Goal: Task Accomplishment & Management: Manage account settings

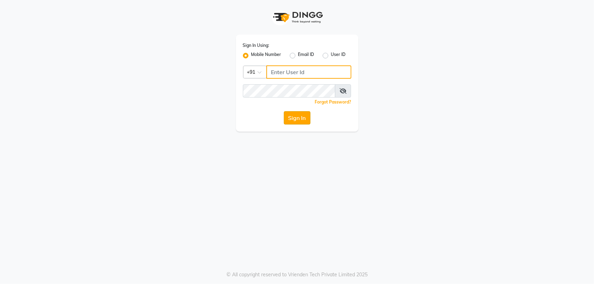
type input "9175024355"
click at [301, 114] on button "Sign In" at bounding box center [297, 117] width 27 height 13
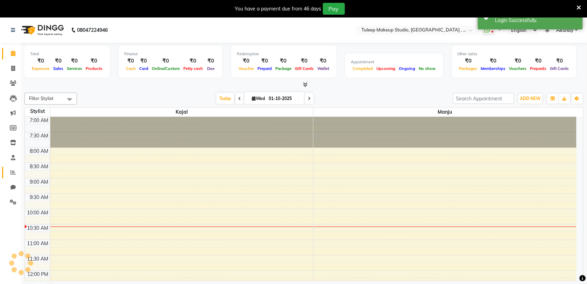
select select "en"
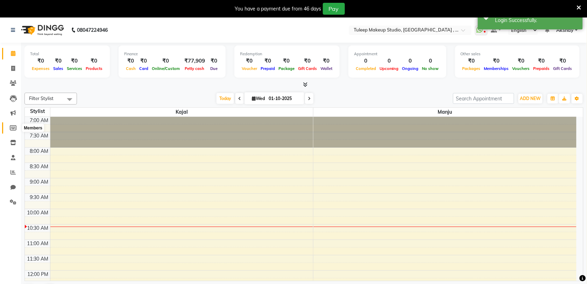
click at [10, 127] on icon at bounding box center [13, 127] width 7 height 5
select select
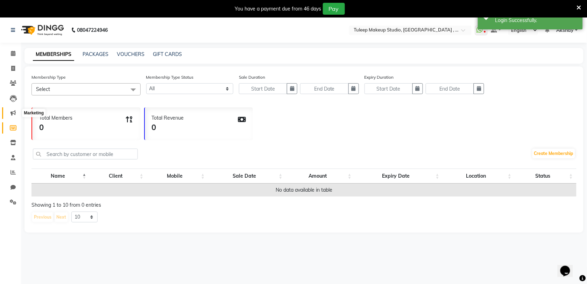
click at [10, 113] on icon at bounding box center [12, 112] width 5 height 5
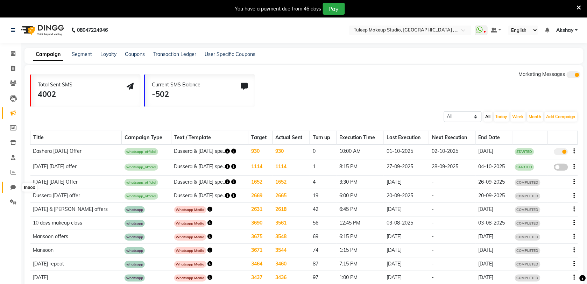
click at [12, 188] on icon at bounding box center [12, 187] width 5 height 5
select select "100"
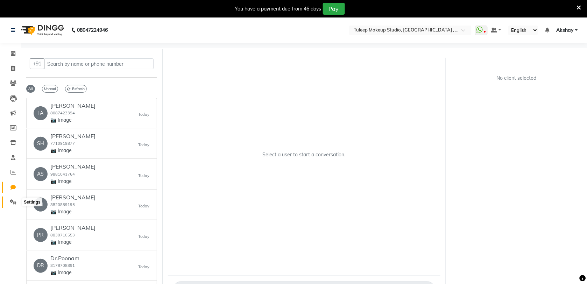
click at [10, 205] on icon at bounding box center [13, 201] width 7 height 5
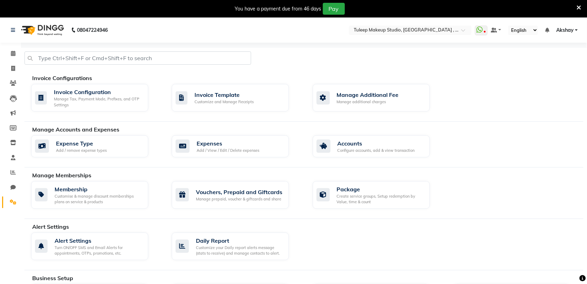
scroll to position [248, 0]
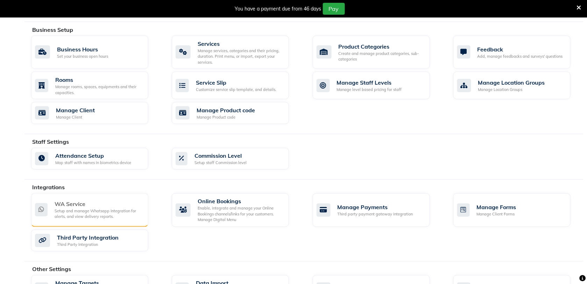
click at [120, 204] on div "WA Service" at bounding box center [99, 204] width 88 height 8
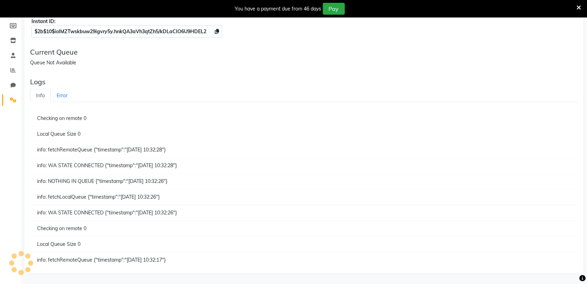
scroll to position [103, 0]
click at [586, 58] on div "Whatsapp Service IP Address http://localhost PORT 4001 Save Status: CONNECTED I…" at bounding box center [304, 124] width 566 height 320
click at [580, 7] on icon at bounding box center [579, 8] width 5 height 6
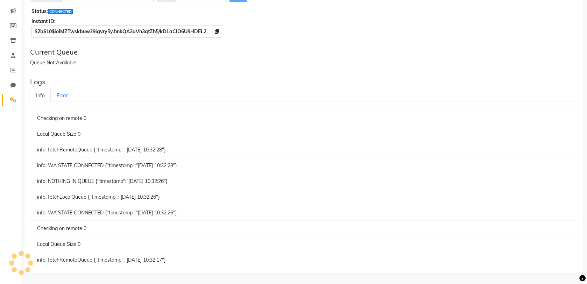
scroll to position [0, 0]
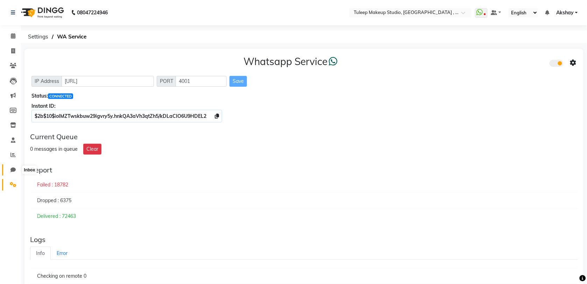
click at [13, 172] on icon at bounding box center [12, 169] width 5 height 5
select select "100"
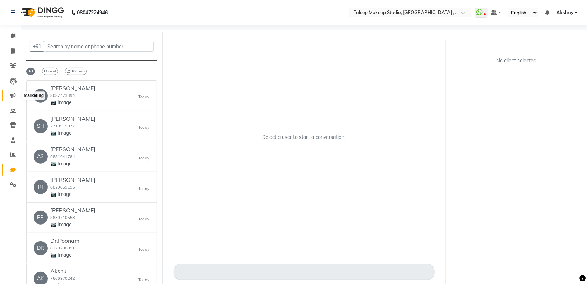
click at [12, 97] on icon at bounding box center [12, 95] width 5 height 5
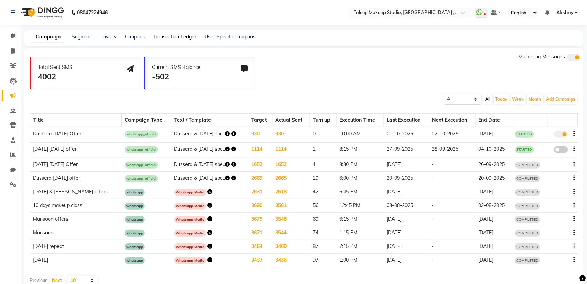
click at [185, 34] on link "Transaction Ledger" at bounding box center [174, 37] width 43 height 6
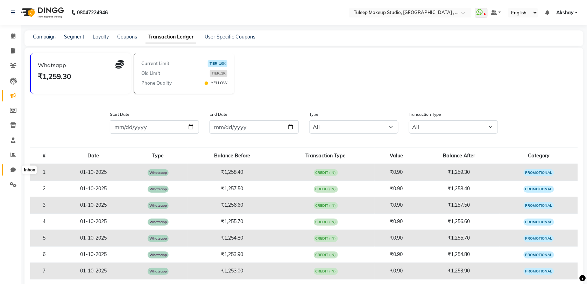
click at [12, 171] on icon at bounding box center [12, 169] width 5 height 5
select select "100"
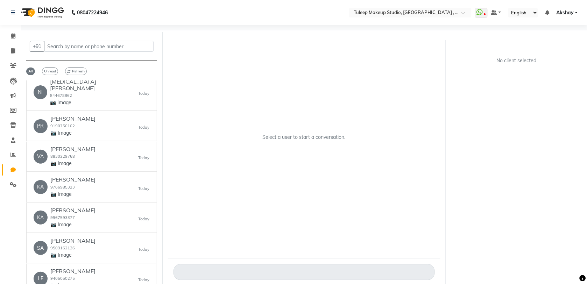
scroll to position [2529, 0]
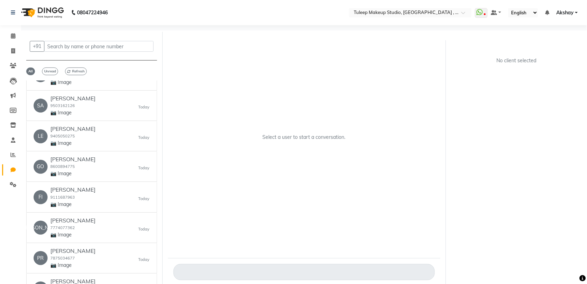
click at [157, 280] on div "+91 All Unread Refresh TA Tanvi Umrani 8087423394 📷 Image Today SH Shraddha Tiw…" at bounding box center [92, 159] width 142 height 255
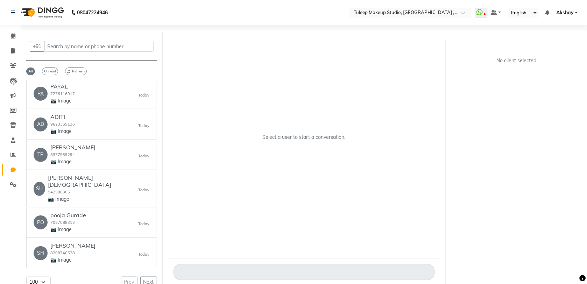
scroll to position [2880, 0]
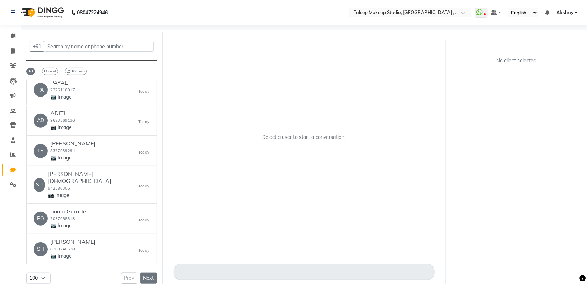
click at [142, 273] on button "Next" at bounding box center [148, 278] width 17 height 11
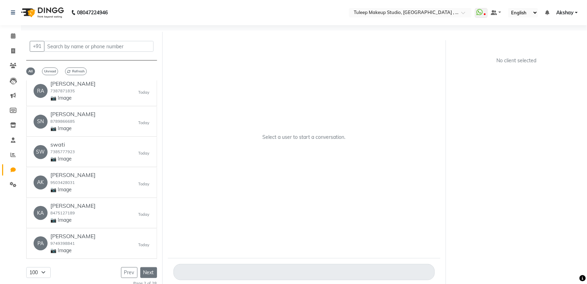
click at [142, 273] on button "Next" at bounding box center [148, 272] width 17 height 11
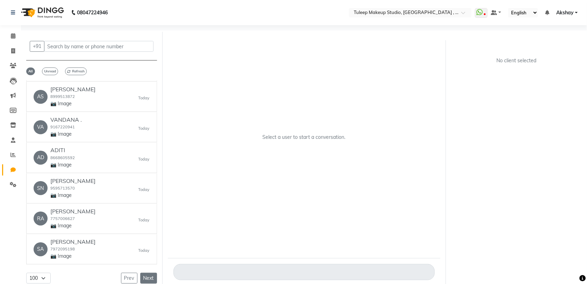
click at [142, 273] on button "Next" at bounding box center [148, 278] width 17 height 11
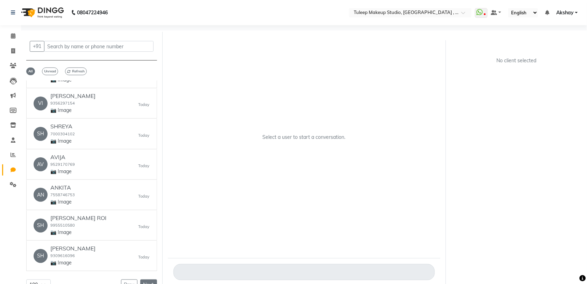
click at [142, 280] on button "Next" at bounding box center [148, 285] width 17 height 11
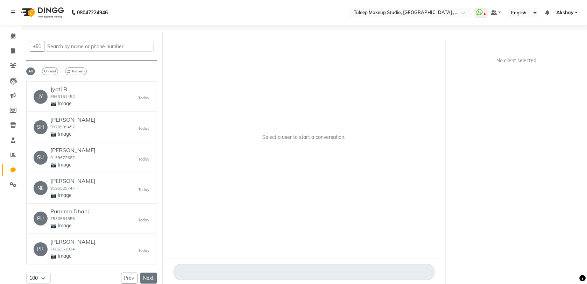
click at [142, 273] on button "Next" at bounding box center [148, 278] width 17 height 11
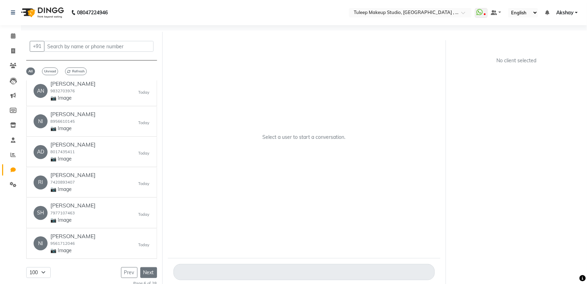
click at [142, 273] on button "Next" at bounding box center [148, 272] width 17 height 11
click at [127, 249] on div "KA Kavita Nirantar 7588722356 📷 Image Today" at bounding box center [92, 243] width 116 height 21
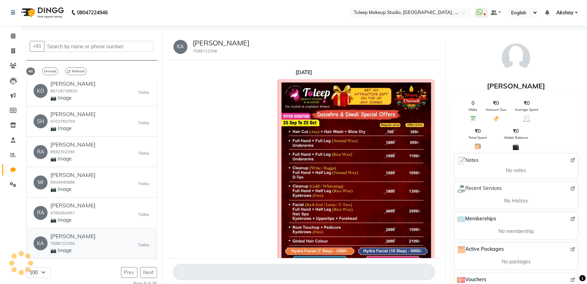
scroll to position [259, 0]
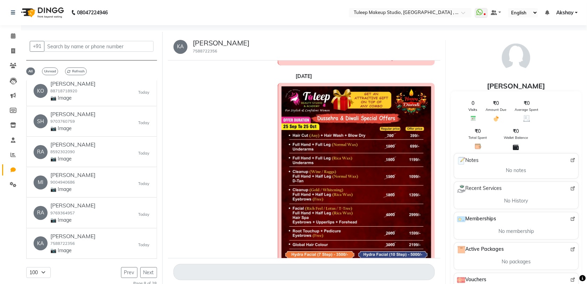
click at [347, 195] on img at bounding box center [356, 185] width 149 height 199
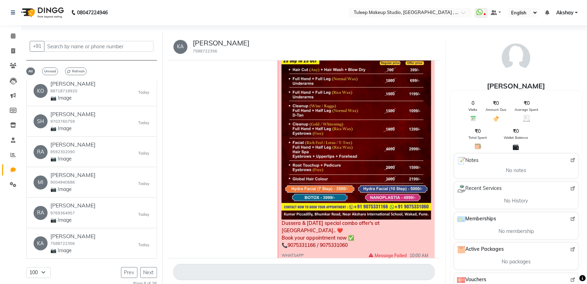
scroll to position [851, 0]
click at [66, 189] on p "📷 Image" at bounding box center [72, 189] width 45 height 7
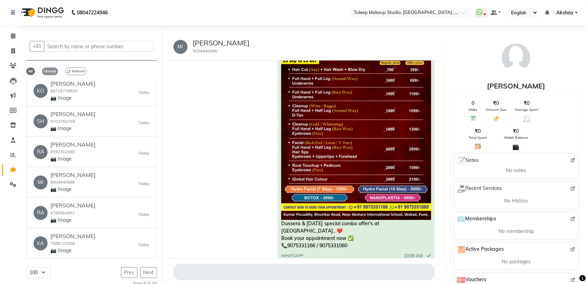
click at [53, 72] on span "Unread" at bounding box center [50, 72] width 16 height 8
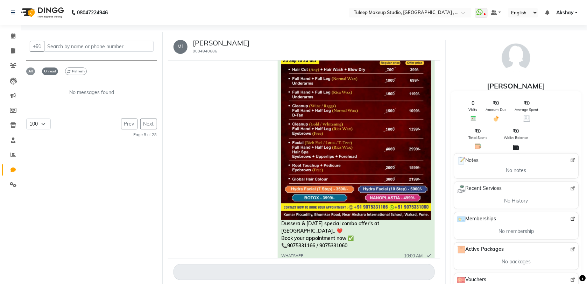
click at [28, 71] on span "All" at bounding box center [30, 72] width 9 height 8
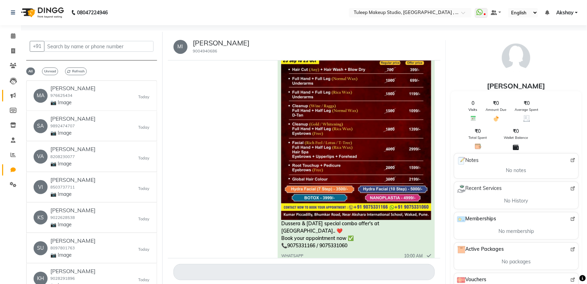
click at [12, 100] on link "Marketing" at bounding box center [10, 96] width 17 height 12
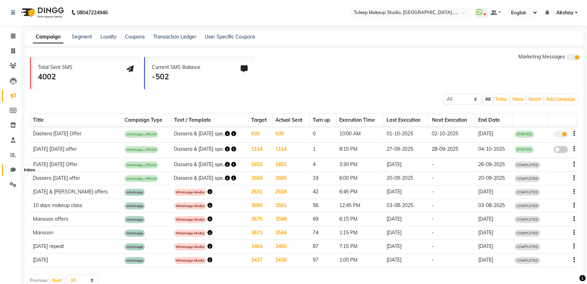
click at [9, 170] on span at bounding box center [13, 170] width 12 height 8
select select "100"
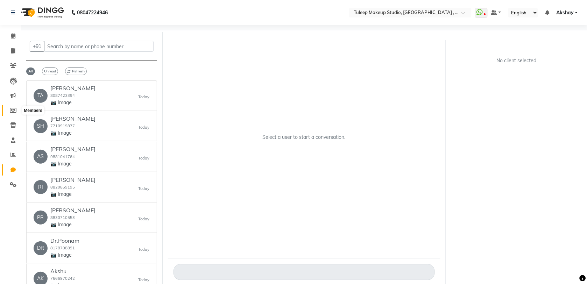
click at [12, 111] on icon at bounding box center [13, 110] width 7 height 5
select select
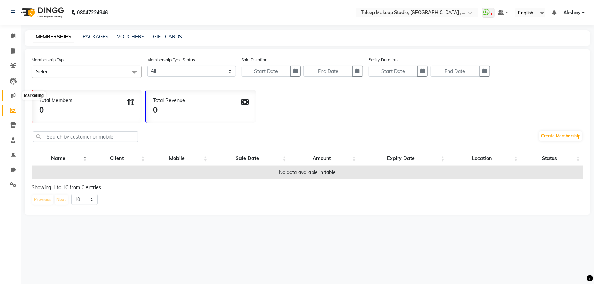
click at [12, 92] on span at bounding box center [13, 96] width 12 height 8
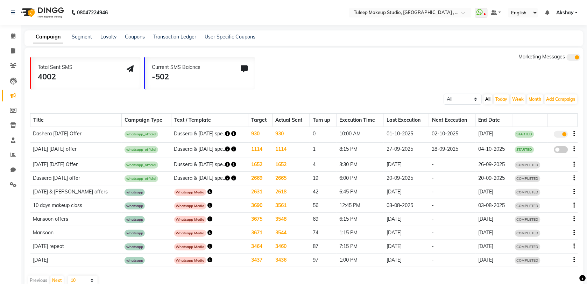
click at [564, 133] on span at bounding box center [561, 134] width 14 height 7
click at [562, 135] on input "true" at bounding box center [562, 135] width 0 height 0
click at [573, 133] on div "false" at bounding box center [562, 134] width 24 height 9
click at [575, 133] on button "button" at bounding box center [574, 133] width 1 height 7
click at [564, 126] on div "Edit" at bounding box center [556, 129] width 22 height 9
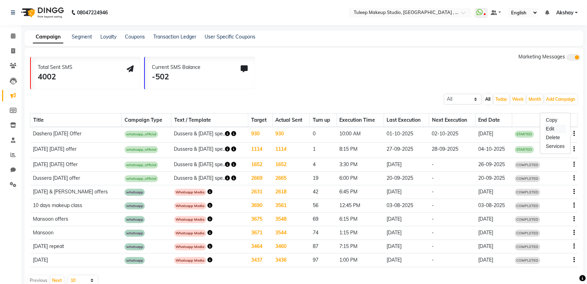
select select "3"
select select "44037"
select select "2"
select select "600"
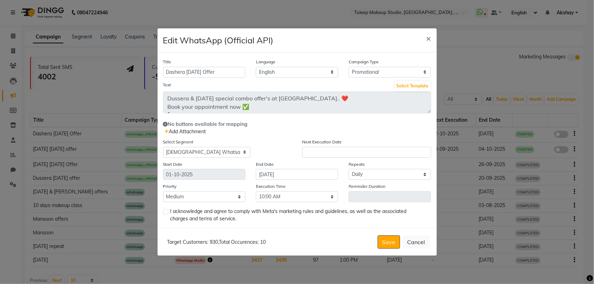
click at [167, 210] on label at bounding box center [165, 211] width 5 height 5
click at [167, 210] on input "checkbox" at bounding box center [165, 212] width 5 height 5
checkbox input "true"
click at [343, 154] on input "text" at bounding box center [366, 152] width 129 height 11
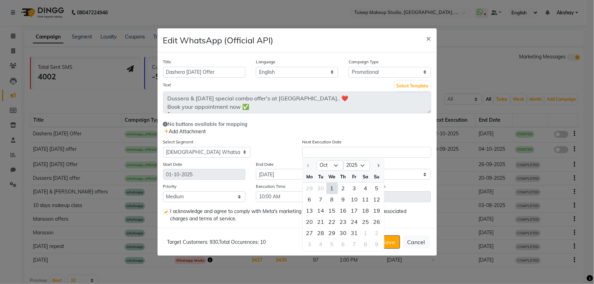
click at [241, 134] on div "Add Attachment" at bounding box center [297, 131] width 268 height 7
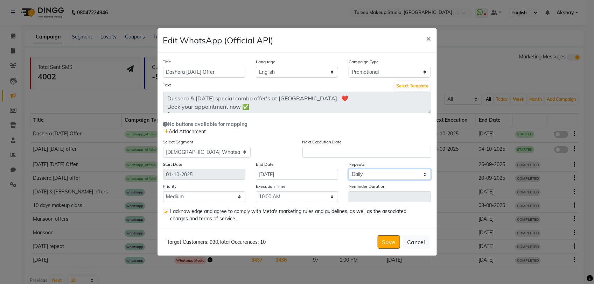
click at [373, 174] on select "Select Once Daily Alternate Day Weekly Monthly Yearly" at bounding box center [390, 174] width 82 height 11
click at [339, 188] on div "Execution Time Select 09:00 AM 09:15 AM 09:30 AM 09:45 AM 10:00 AM 10:15 AM 10:…" at bounding box center [297, 193] width 93 height 20
click at [384, 243] on button "Save" at bounding box center [389, 242] width 22 height 13
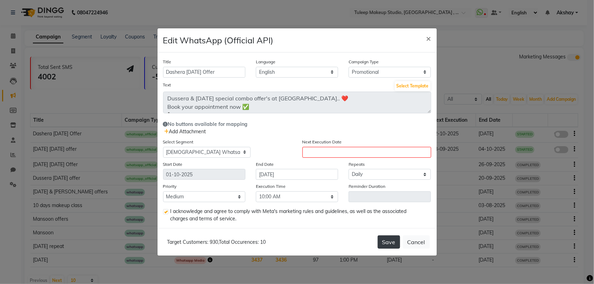
click at [384, 243] on button "Save" at bounding box center [389, 242] width 22 height 13
click at [384, 238] on button "Save" at bounding box center [389, 242] width 22 height 13
click at [366, 152] on input "text" at bounding box center [366, 152] width 129 height 11
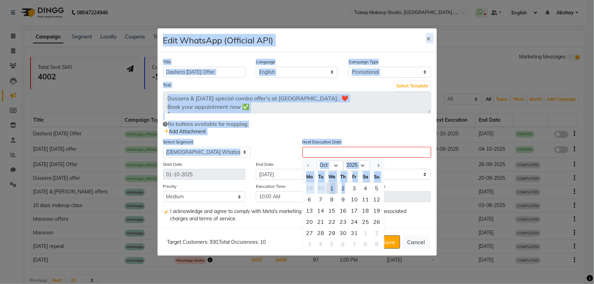
drag, startPoint x: 345, startPoint y: 184, endPoint x: 511, endPoint y: 125, distance: 176.8
click at [511, 125] on ngb-modal-window "Edit WhatsApp (Official API) × Title Dashera Diwali Offer Language English Camp…" at bounding box center [297, 142] width 594 height 284
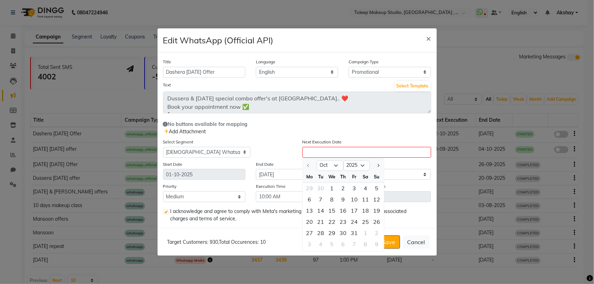
drag, startPoint x: 511, startPoint y: 125, endPoint x: 480, endPoint y: 75, distance: 58.6
click at [480, 75] on ngb-modal-window "Edit WhatsApp (Official API) × Title Dashera Diwali Offer Language English Camp…" at bounding box center [297, 142] width 594 height 284
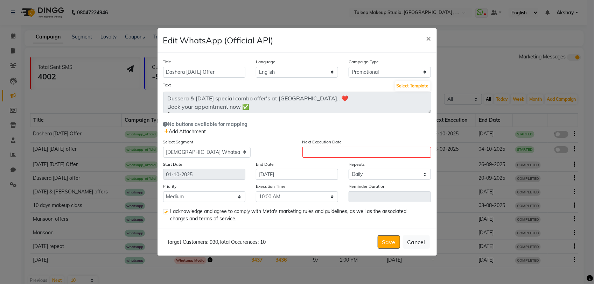
click at [480, 75] on ngb-modal-window "Edit WhatsApp (Official API) × Title Dashera Diwali Offer Language English Camp…" at bounding box center [297, 142] width 594 height 284
click at [427, 38] on span "×" at bounding box center [428, 38] width 5 height 10
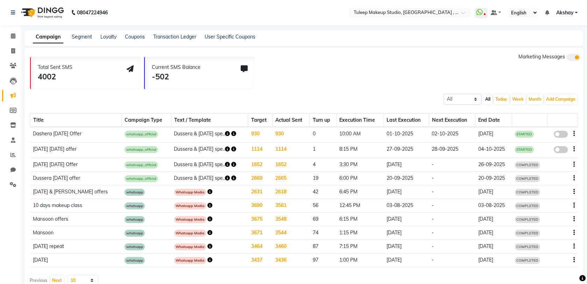
click at [565, 138] on div "false" at bounding box center [561, 134] width 14 height 9
click at [565, 135] on span at bounding box center [561, 134] width 14 height 7
click at [564, 135] on input "false" at bounding box center [564, 135] width 0 height 0
select select "3"
select select "44037"
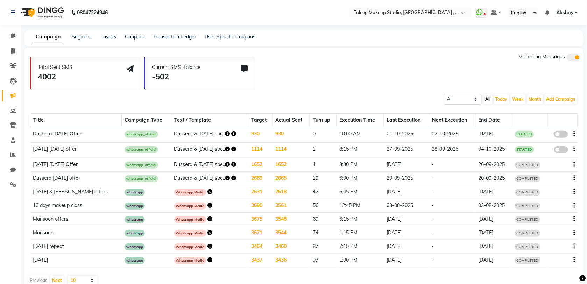
select select "2"
select select "600"
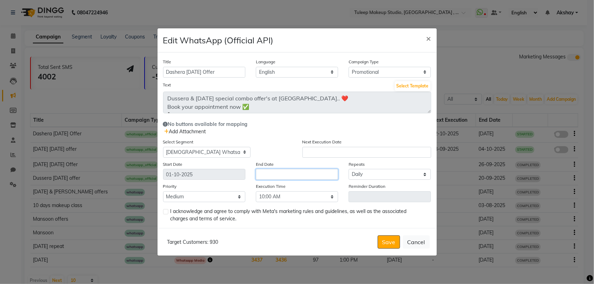
click at [291, 179] on input "text" at bounding box center [297, 174] width 82 height 11
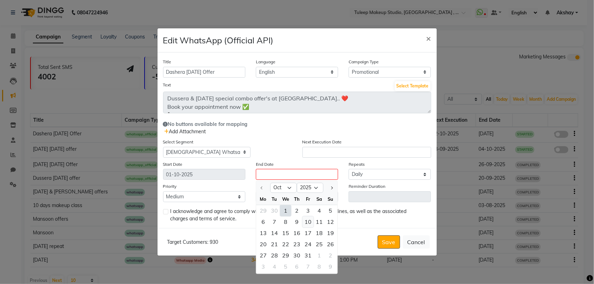
click at [305, 221] on div "10" at bounding box center [307, 221] width 11 height 11
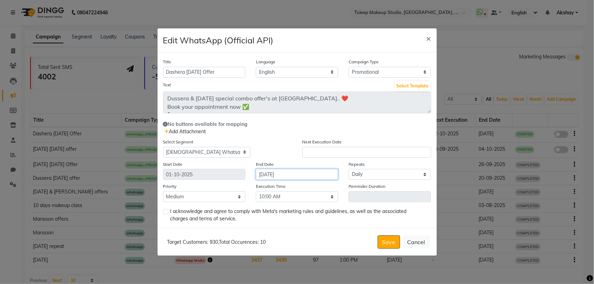
click at [265, 177] on input "10-10-2025" at bounding box center [297, 174] width 82 height 11
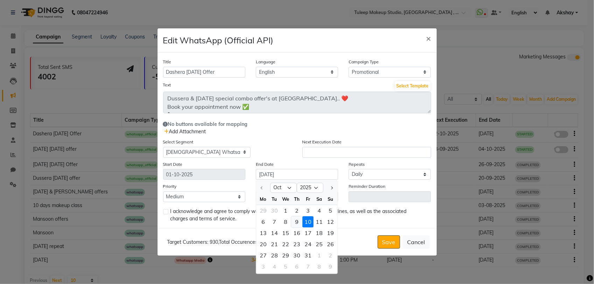
click at [297, 219] on div "9" at bounding box center [296, 221] width 11 height 11
type input "[DATE]"
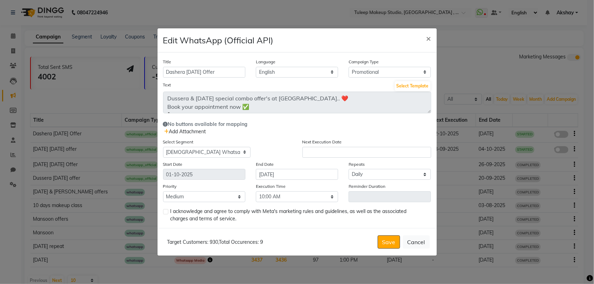
click at [169, 211] on div "I acknowledge and agree to comply with Meta's marketing rules and guidelines, a…" at bounding box center [297, 215] width 268 height 15
click at [167, 210] on label at bounding box center [165, 211] width 5 height 5
click at [167, 210] on input "checkbox" at bounding box center [165, 212] width 5 height 5
checkbox input "true"
click at [287, 199] on select "Select 09:00 AM 09:15 AM 09:30 AM 09:45 AM 10:00 AM 10:15 AM 10:30 AM 10:45 AM …" at bounding box center [297, 196] width 82 height 11
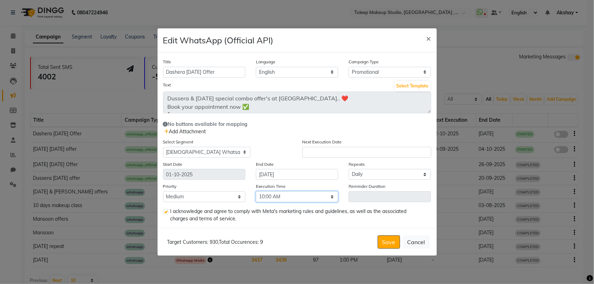
select select "645"
click at [256, 191] on select "Select 09:00 AM 09:15 AM 09:30 AM 09:45 AM 10:00 AM 10:15 AM 10:30 AM 10:45 AM …" at bounding box center [297, 196] width 82 height 11
click at [382, 244] on button "Save" at bounding box center [389, 242] width 22 height 13
click at [388, 149] on input "text" at bounding box center [366, 152] width 129 height 11
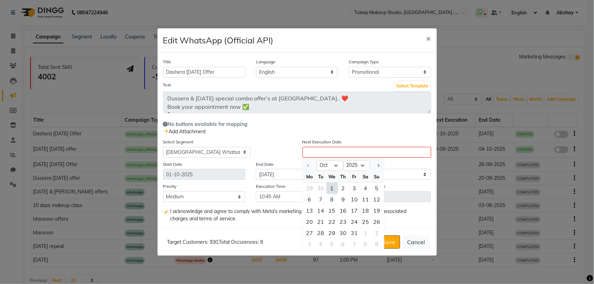
click at [335, 189] on div "1" at bounding box center [331, 188] width 11 height 11
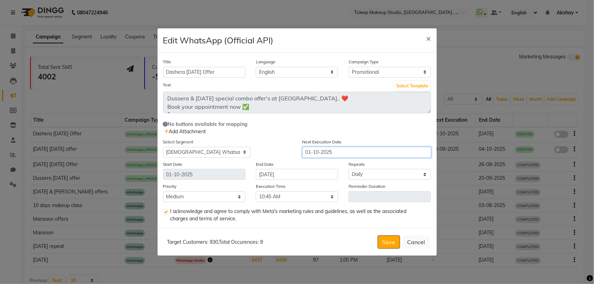
click at [309, 150] on input "01-10-2025" at bounding box center [366, 152] width 129 height 11
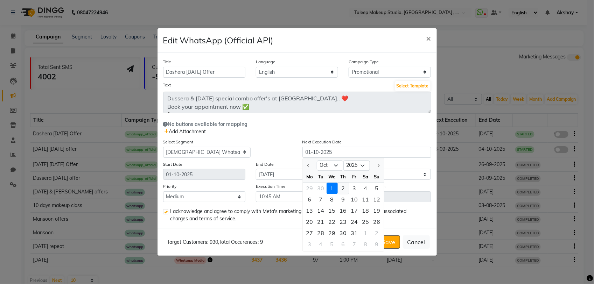
click at [338, 186] on div "2" at bounding box center [343, 188] width 11 height 11
type input "02-10-2025"
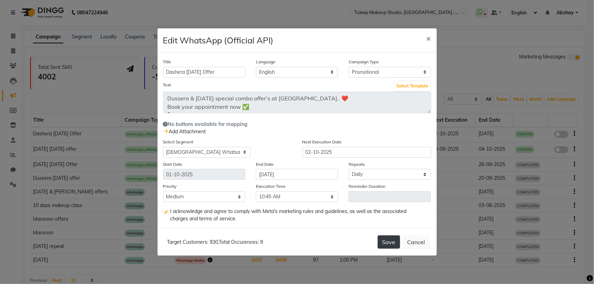
click at [389, 244] on button "Save" at bounding box center [389, 242] width 22 height 13
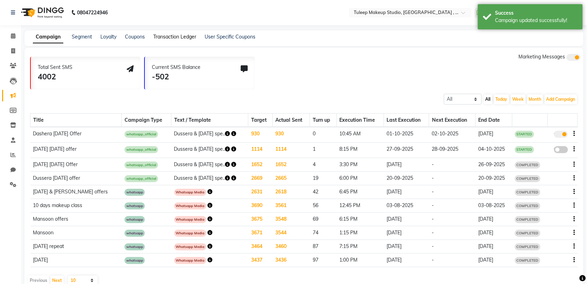
click at [186, 38] on link "Transaction Ledger" at bounding box center [174, 37] width 43 height 6
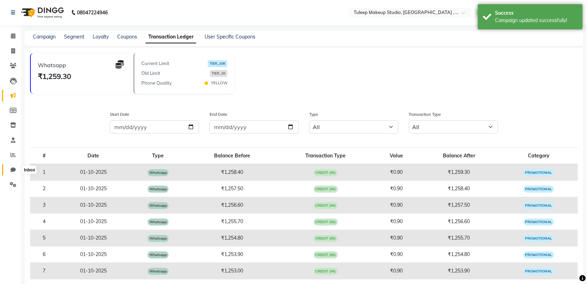
click at [14, 170] on icon at bounding box center [12, 169] width 5 height 5
select select "100"
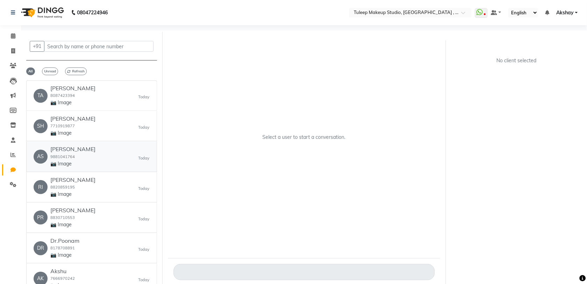
click at [115, 163] on div "AS ashvini 9881041764 📷 Image Today" at bounding box center [92, 156] width 116 height 21
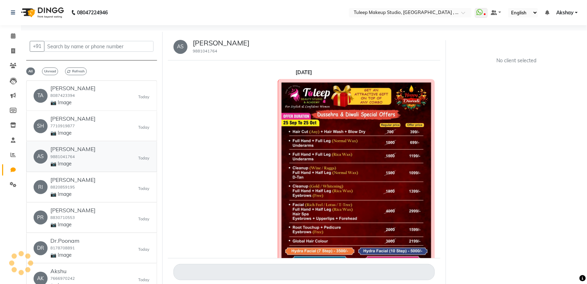
scroll to position [807, 0]
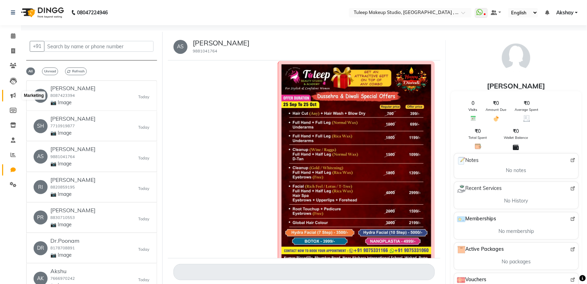
click at [12, 97] on icon at bounding box center [12, 95] width 5 height 5
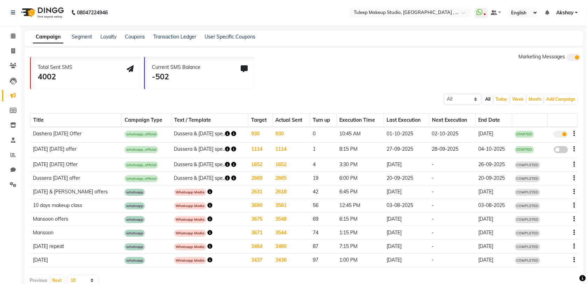
click at [574, 149] on icon "button" at bounding box center [574, 149] width 1 height 0
click at [392, 29] on div "08047224946 Select Location × Tuleep Makeup Studio, Salon & Academy , Wakad Wha…" at bounding box center [293, 149] width 587 height 299
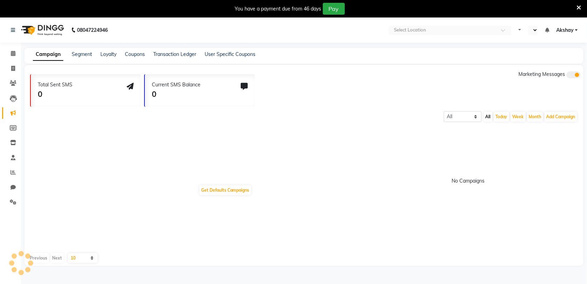
select select "en"
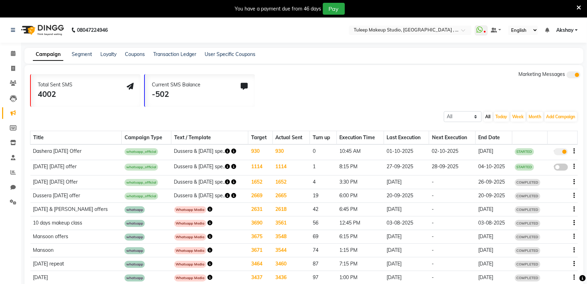
click at [578, 7] on icon at bounding box center [579, 8] width 5 height 6
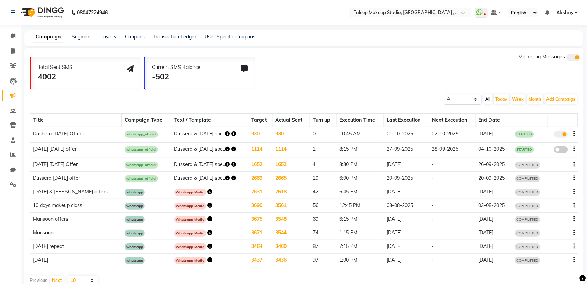
click at [166, 40] on div "Transaction Ledger" at bounding box center [174, 36] width 43 height 7
click at [167, 38] on link "Transaction Ledger" at bounding box center [174, 37] width 43 height 6
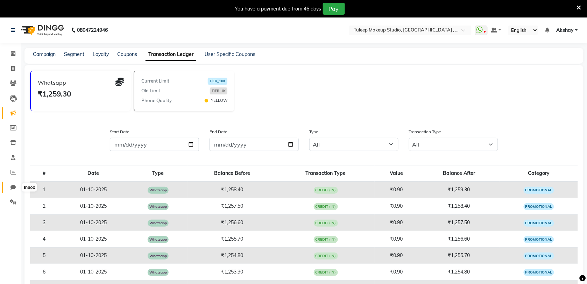
click at [13, 188] on icon at bounding box center [12, 187] width 5 height 5
select select "100"
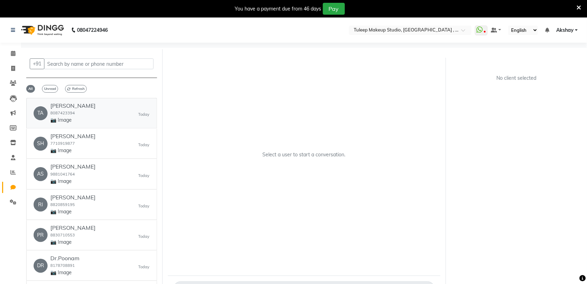
click at [114, 108] on div "TA Tanvi Umrani 8087423394 📷 Image Today" at bounding box center [92, 113] width 116 height 21
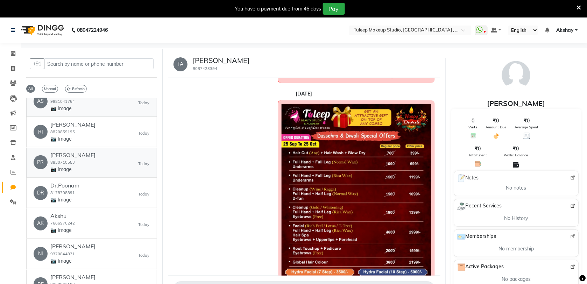
scroll to position [65, 0]
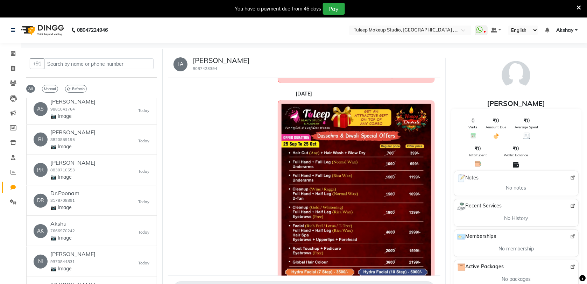
click at [258, 204] on div "Dussera & Diwali special combo offer's at Tuleep Beuty studio & academy.. ❤️ Bo…" at bounding box center [304, 223] width 261 height 247
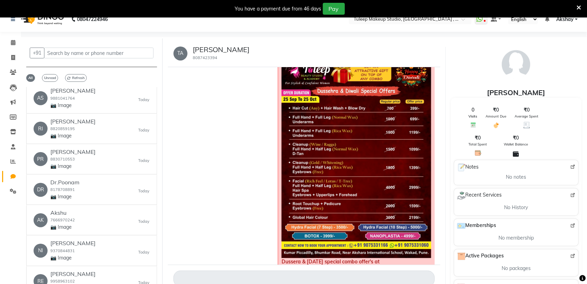
scroll to position [23, 0]
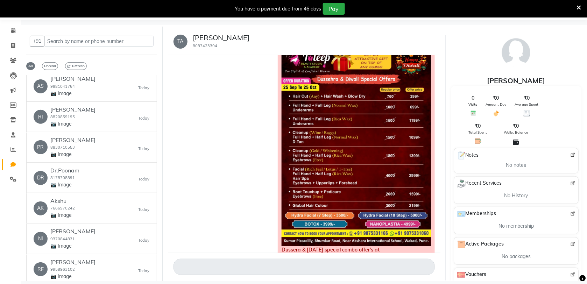
click at [264, 220] on div "Dussera & Diwali special combo offer's at Tuleep Beuty studio & academy.. ❤️ Bo…" at bounding box center [304, 167] width 261 height 247
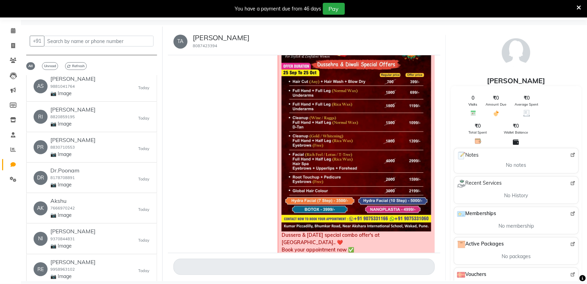
scroll to position [851, 0]
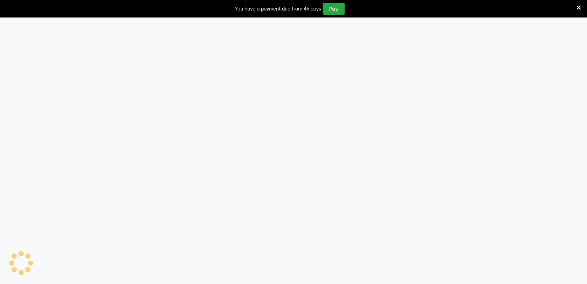
select select "100"
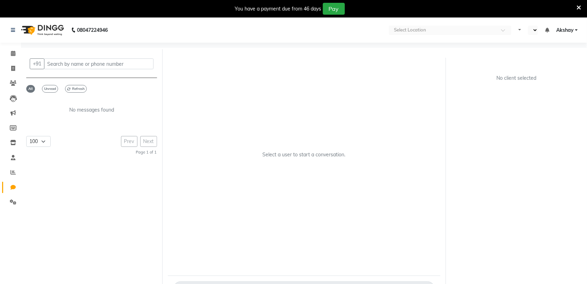
select select "en"
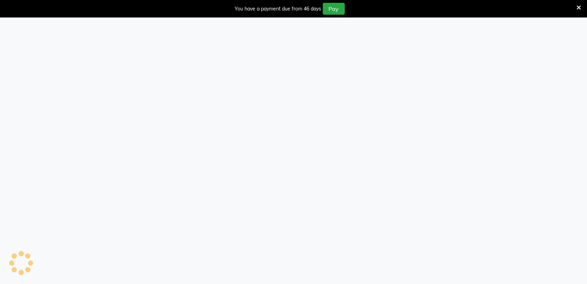
select select "100"
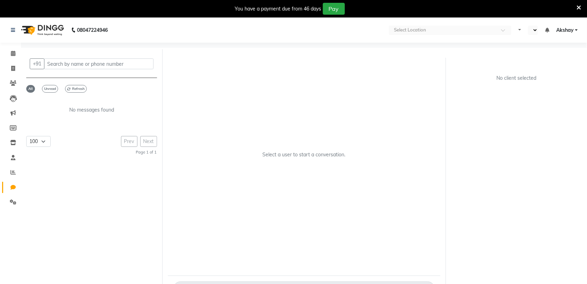
select select "en"
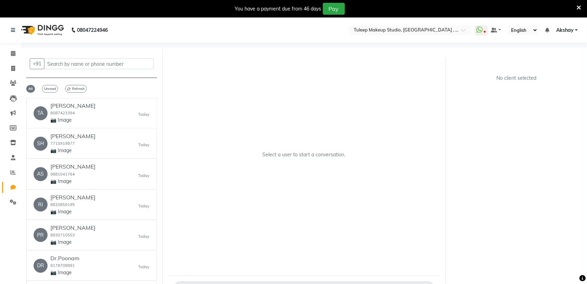
click at [579, 5] on icon at bounding box center [579, 8] width 5 height 6
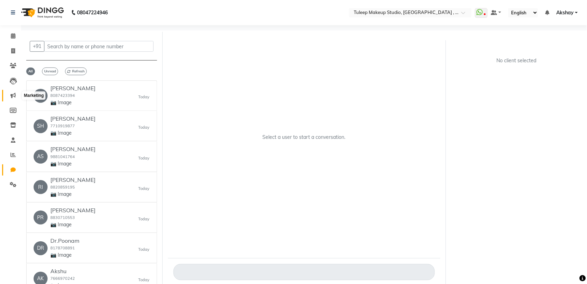
click at [13, 92] on span at bounding box center [13, 96] width 12 height 8
